Goal: Task Accomplishment & Management: Use online tool/utility

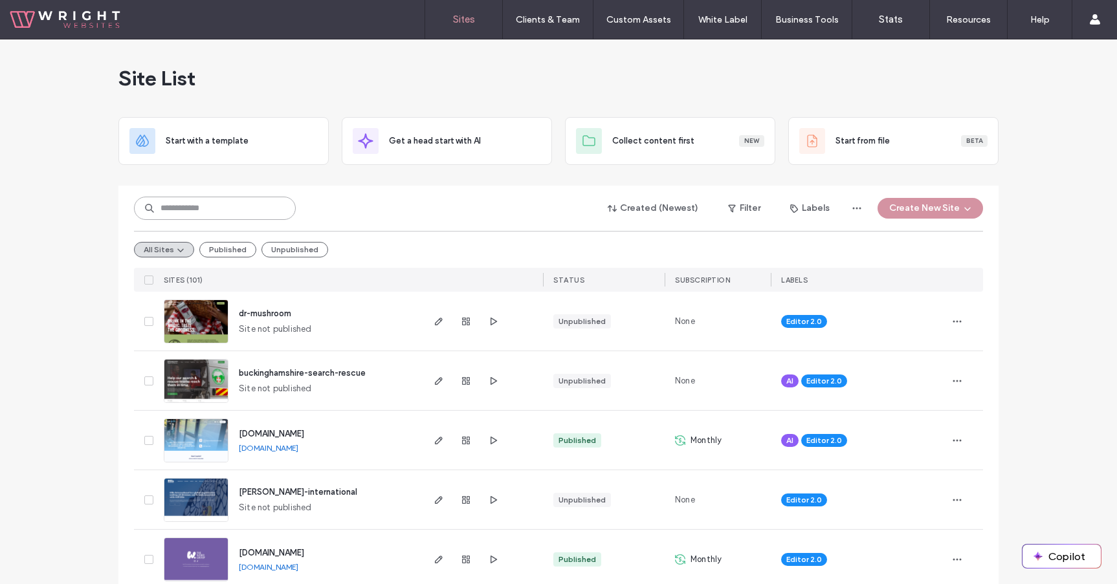
click at [201, 211] on input at bounding box center [215, 208] width 162 height 23
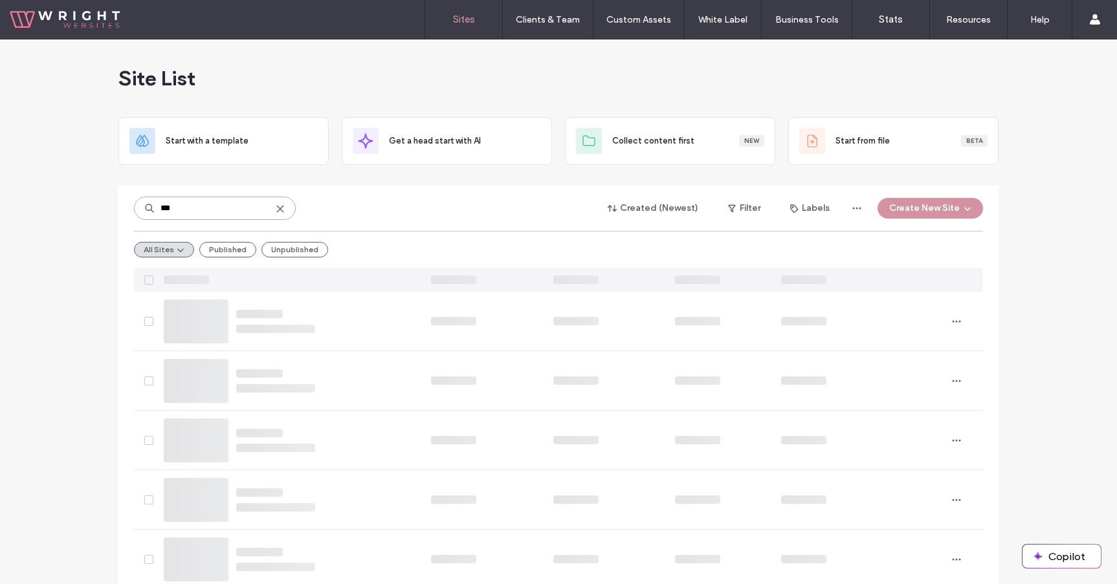
type input "***"
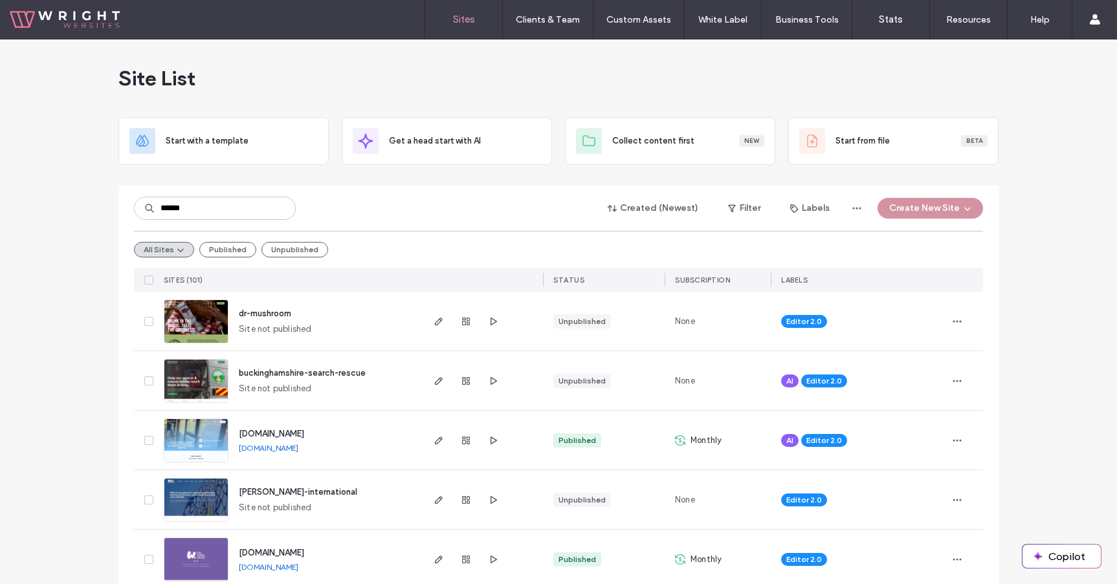
type input "******"
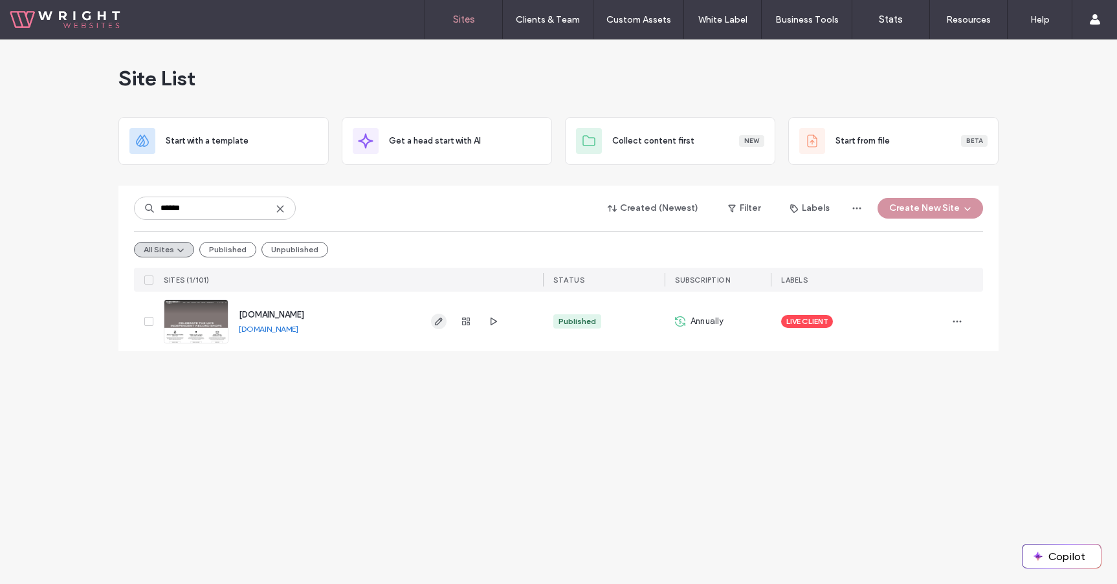
click at [434, 318] on icon "button" at bounding box center [439, 321] width 10 height 10
